Goal: Check status: Check status

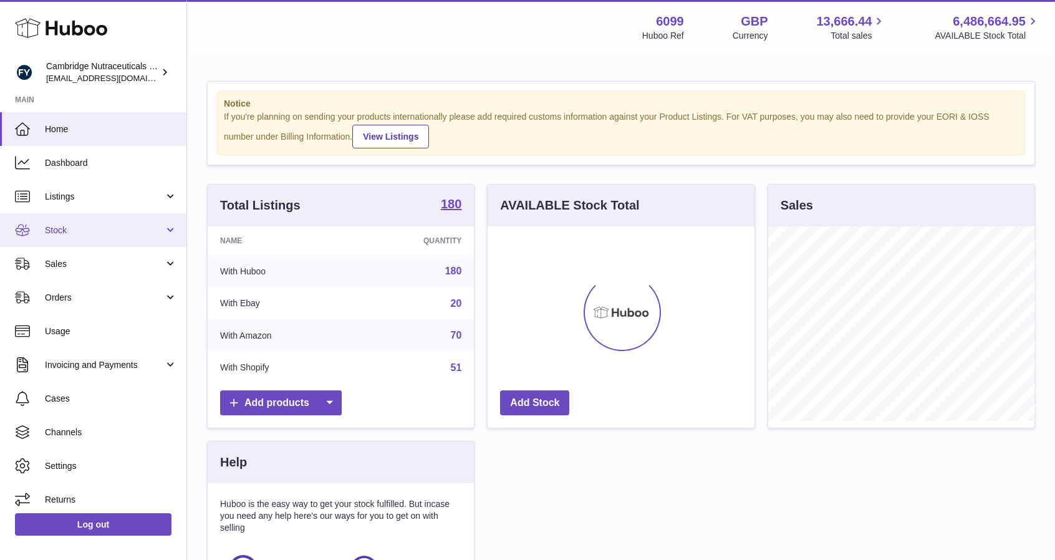
click at [68, 235] on span "Stock" at bounding box center [104, 231] width 119 height 12
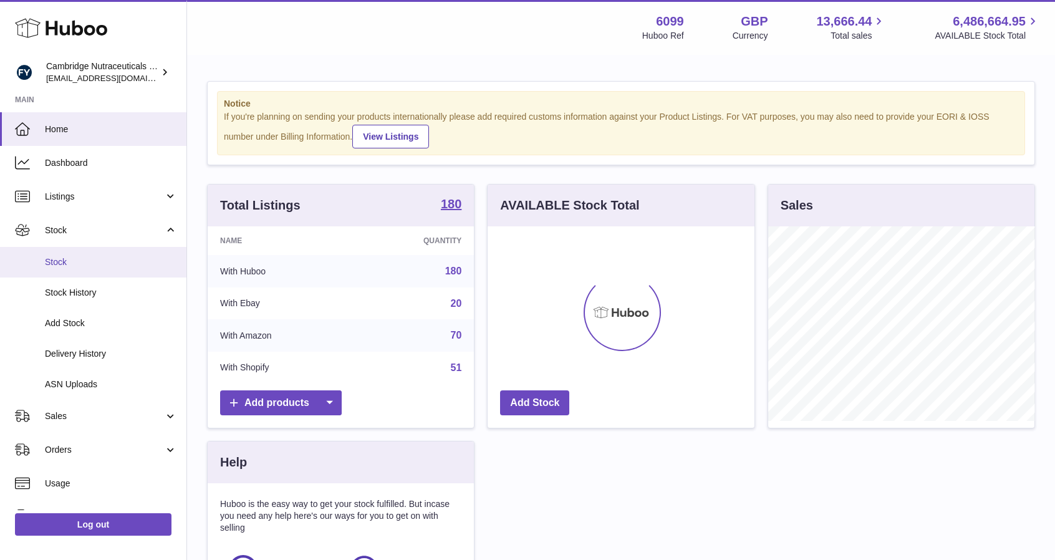
click at [67, 260] on span "Stock" at bounding box center [111, 262] width 132 height 12
click at [97, 265] on span "Stock" at bounding box center [111, 262] width 132 height 12
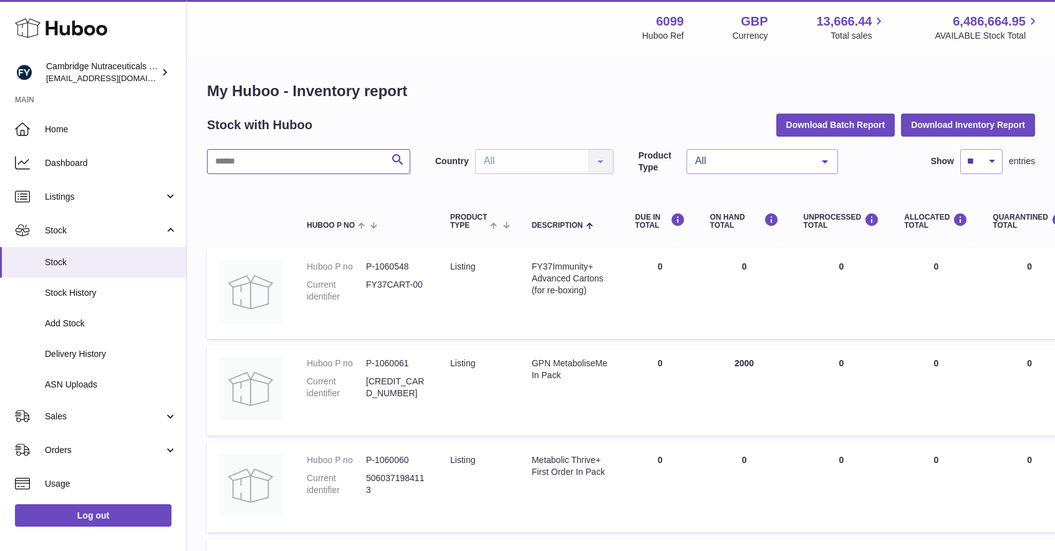
click at [309, 158] on input "text" at bounding box center [308, 161] width 203 height 25
type input "********"
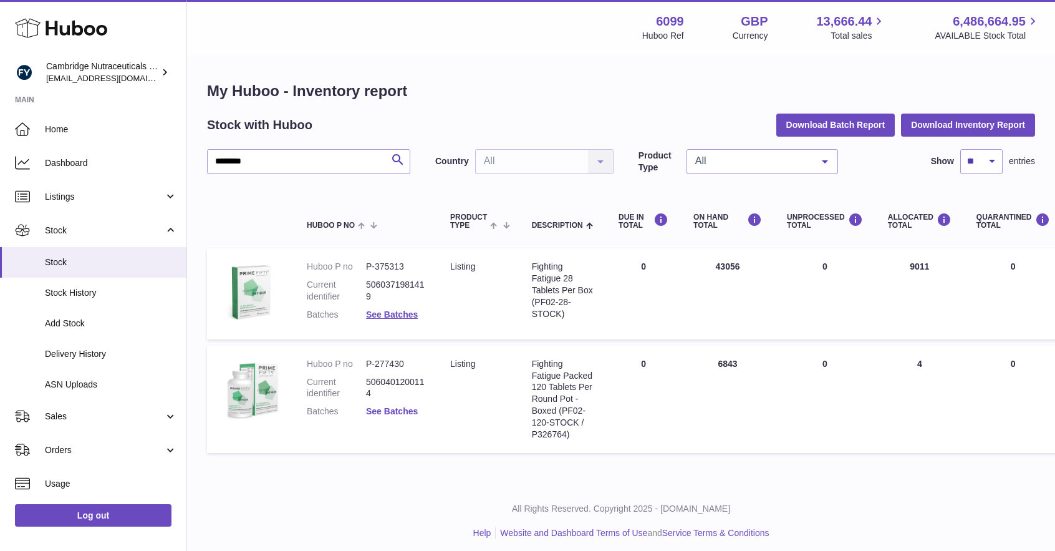
click at [377, 413] on link "See Batches" at bounding box center [392, 411] width 52 height 10
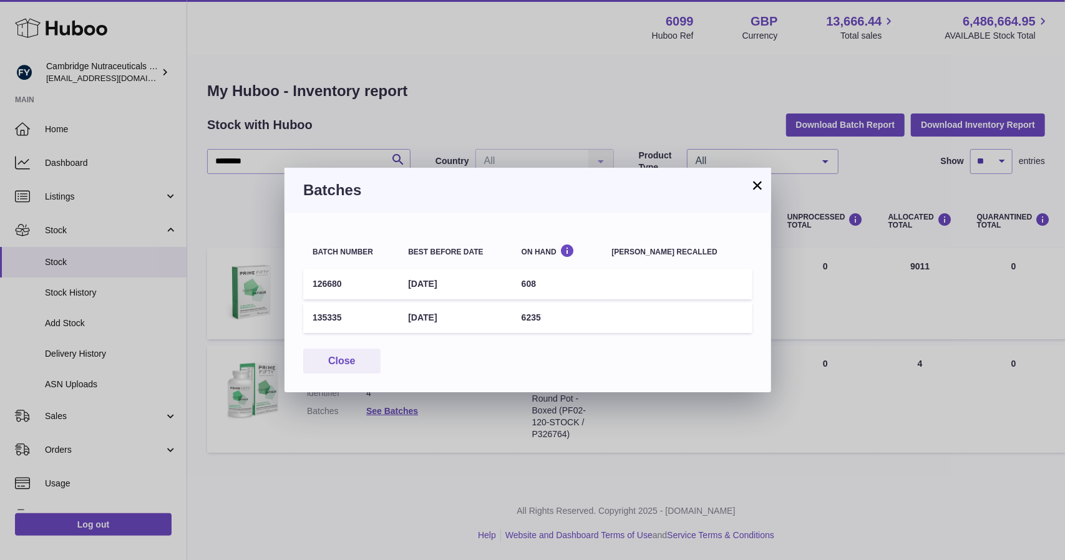
click at [761, 185] on button "×" at bounding box center [757, 185] width 15 height 15
